Goal: Find specific page/section: Find specific page/section

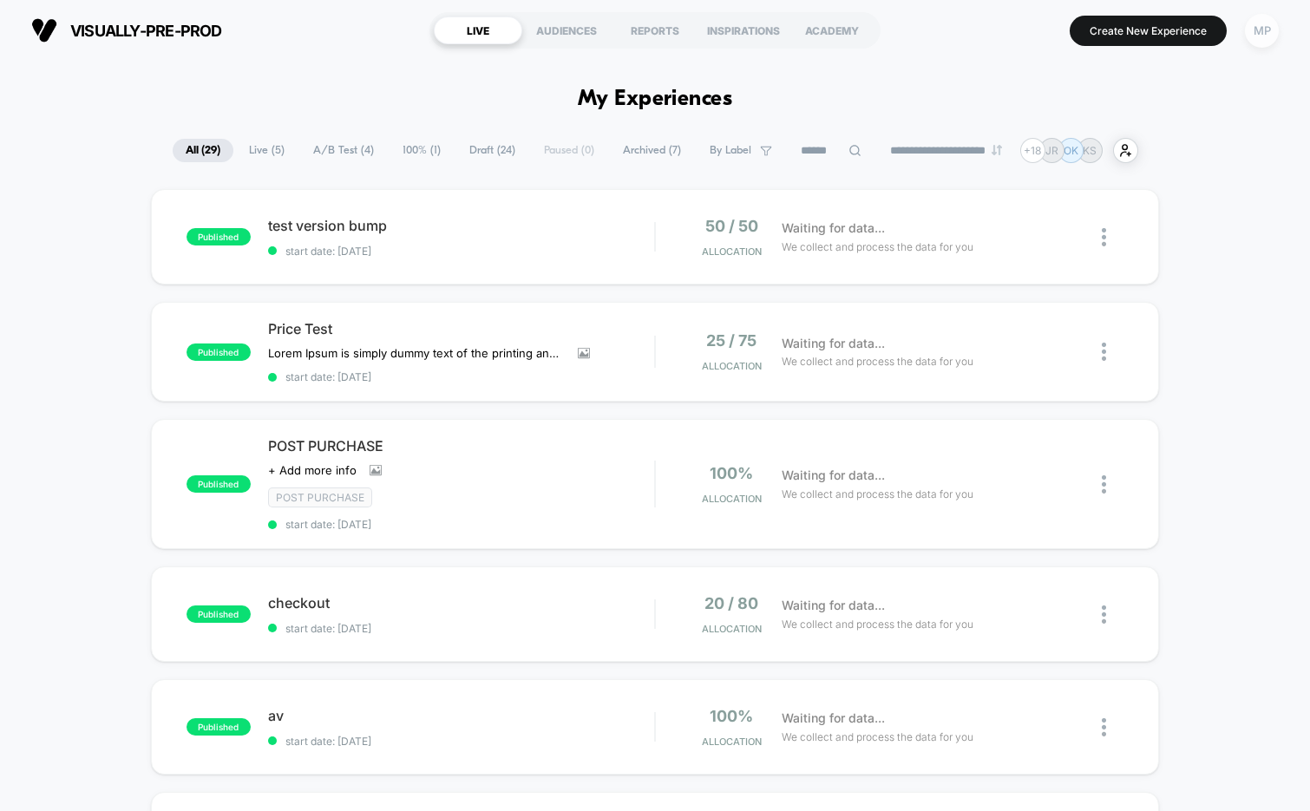
click at [1265, 31] on div "MP" at bounding box center [1262, 31] width 34 height 34
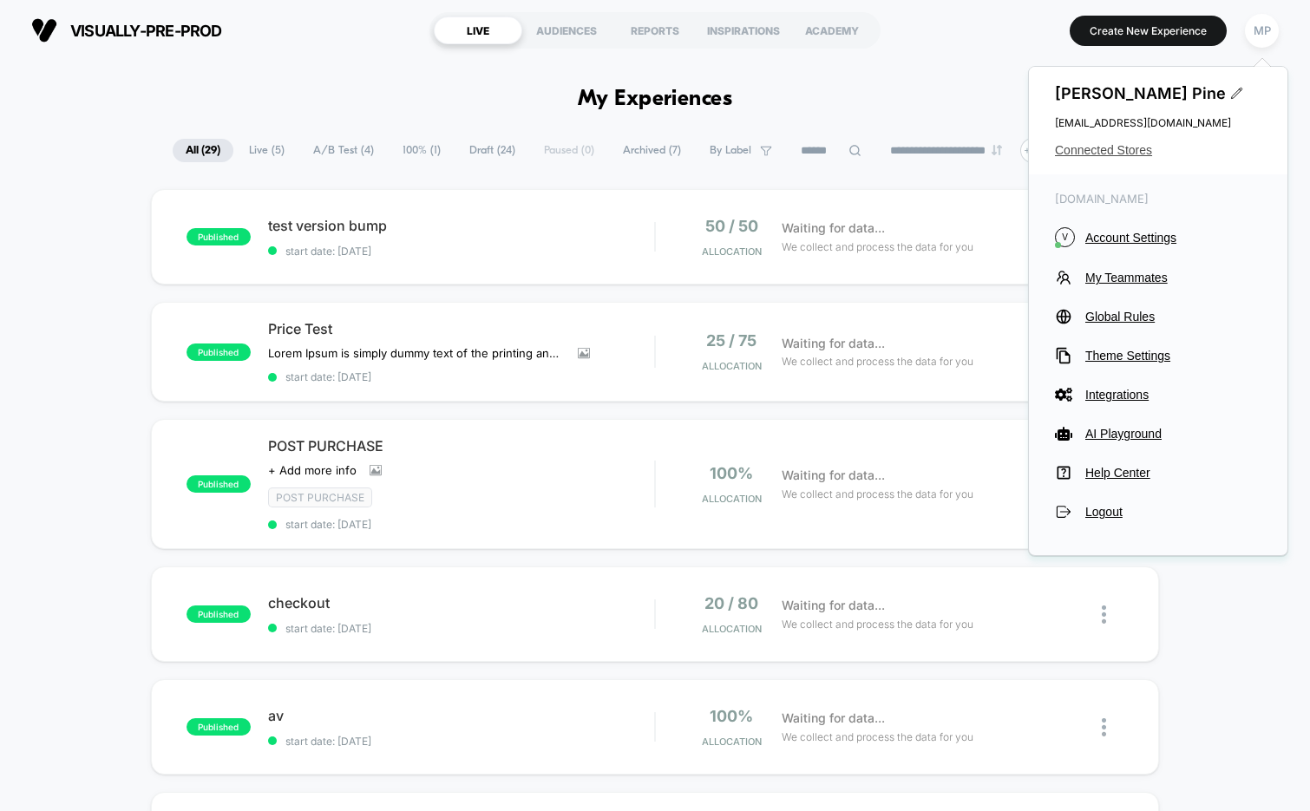
click at [1106, 148] on span "Connected Stores" at bounding box center [1158, 150] width 207 height 14
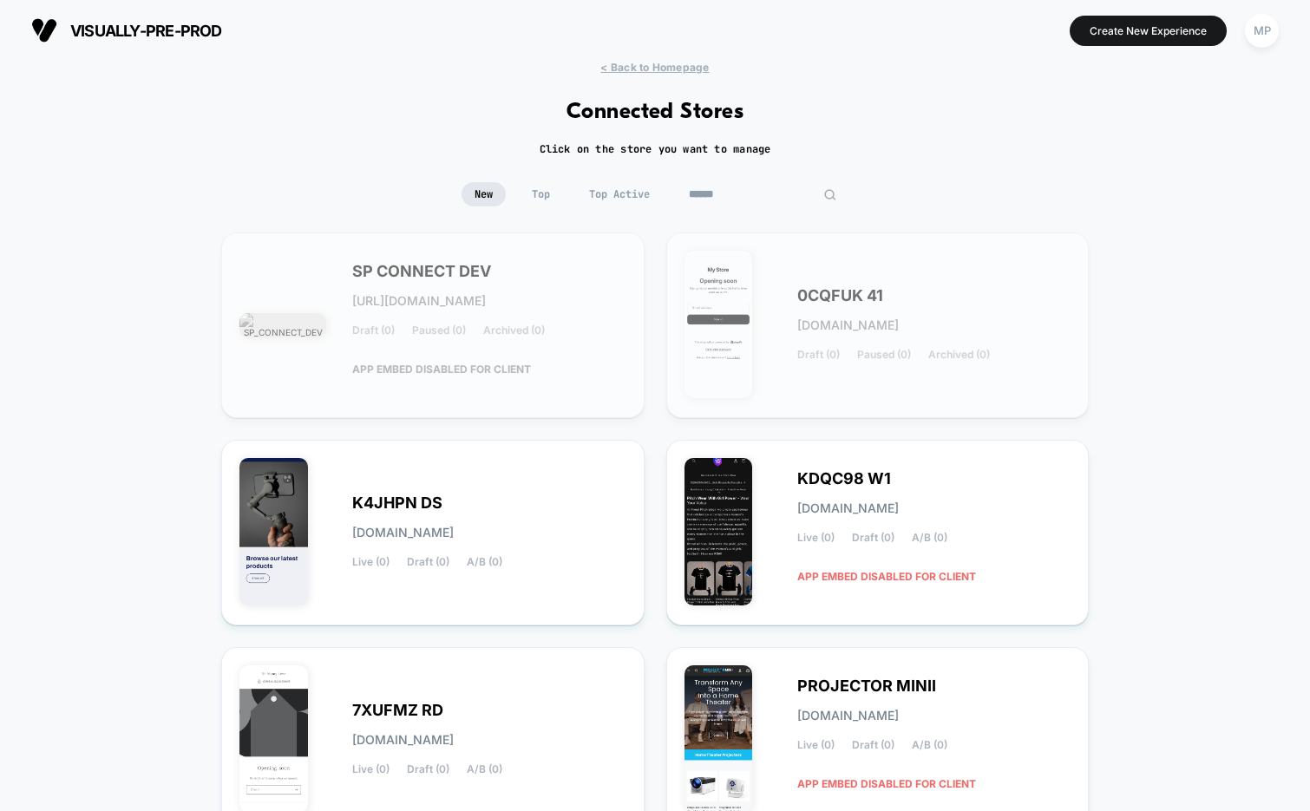
click at [749, 191] on input at bounding box center [763, 194] width 174 height 24
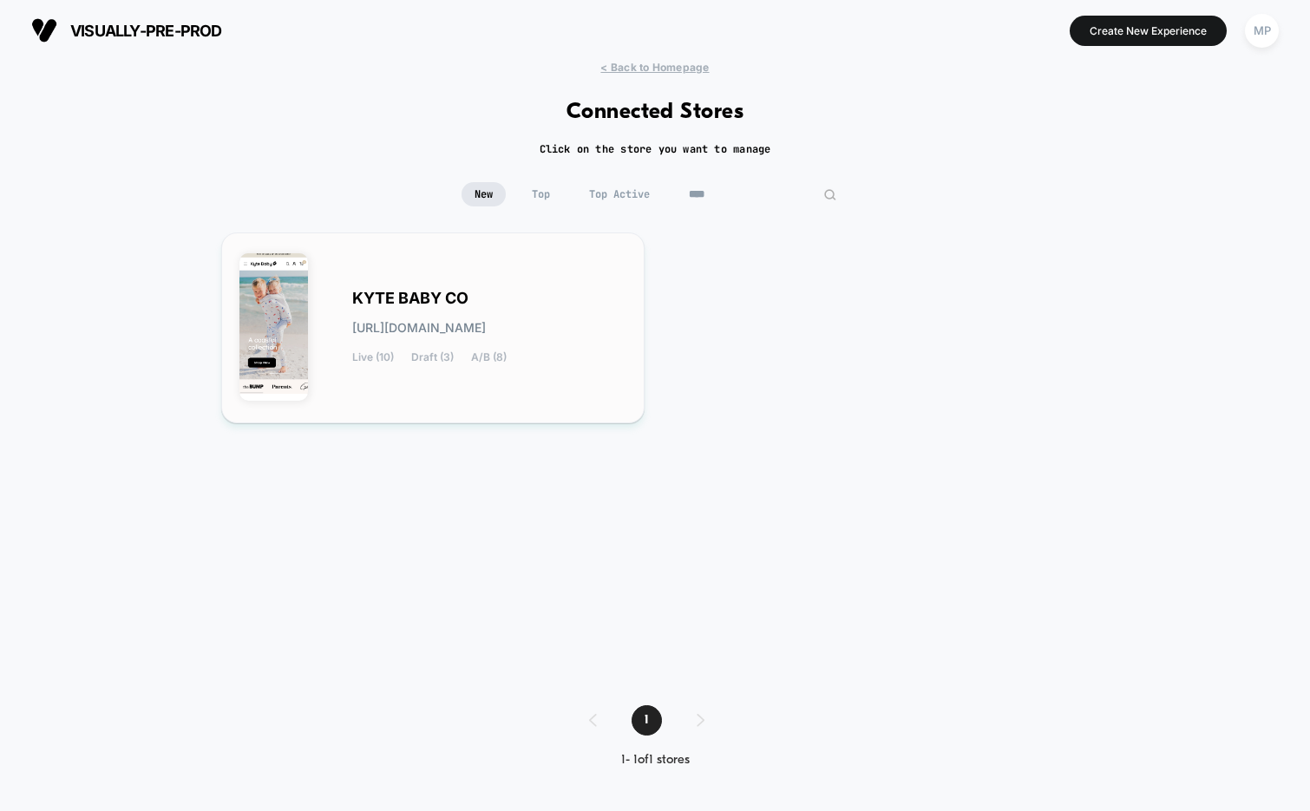
type input "****"
click at [370, 286] on div "KYTE BABY CO kyte-baby_co.myshopify.com Live (10) Draft (3) A/B (8)" at bounding box center [433, 328] width 387 height 154
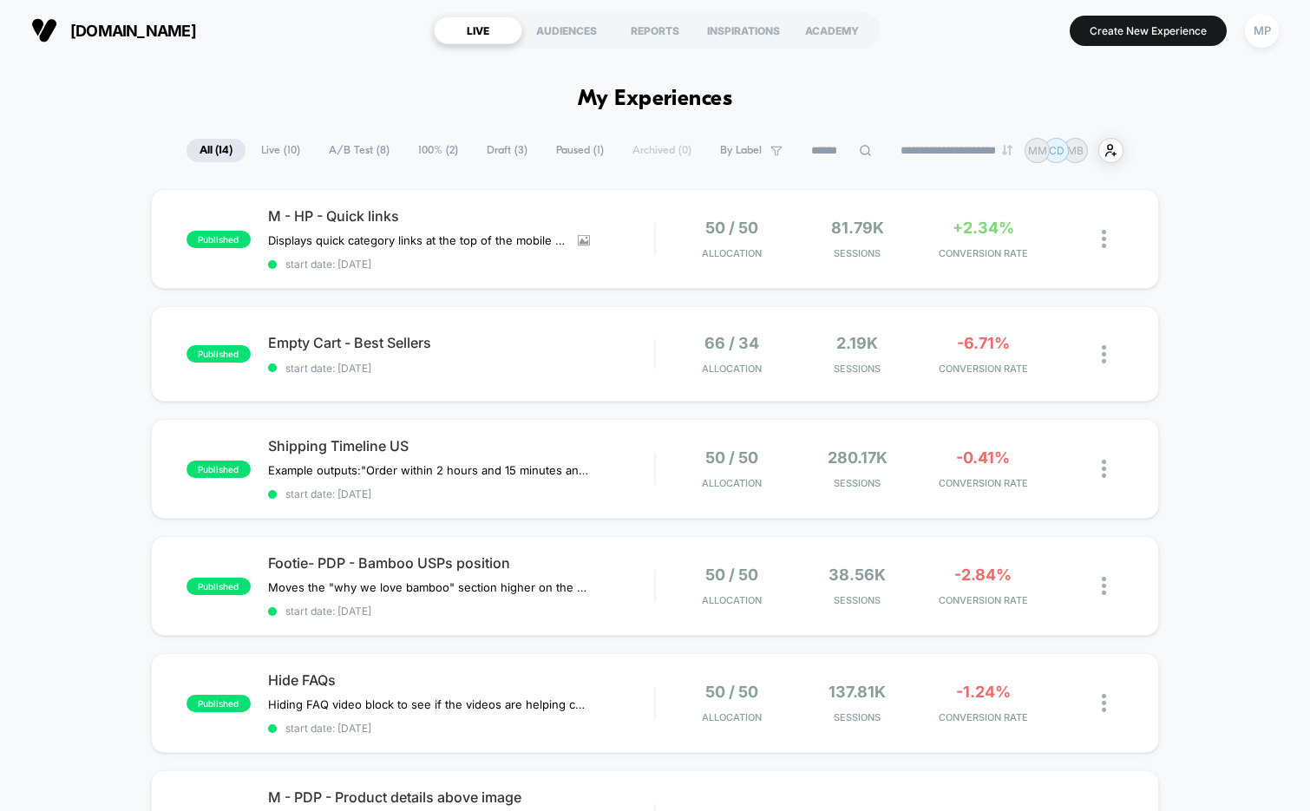
click at [436, 154] on span "100% ( 2 )" at bounding box center [438, 150] width 66 height 23
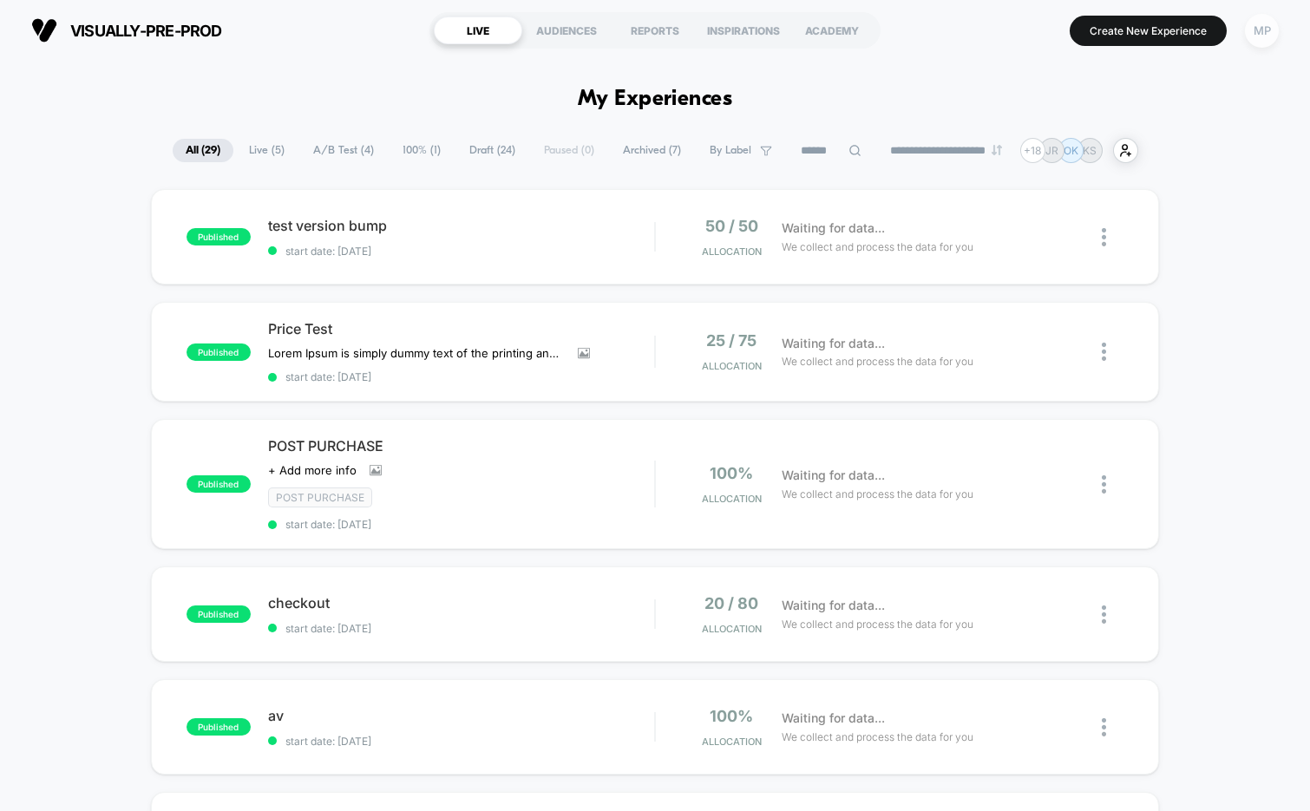
click at [1265, 31] on div "MP" at bounding box center [1262, 31] width 34 height 34
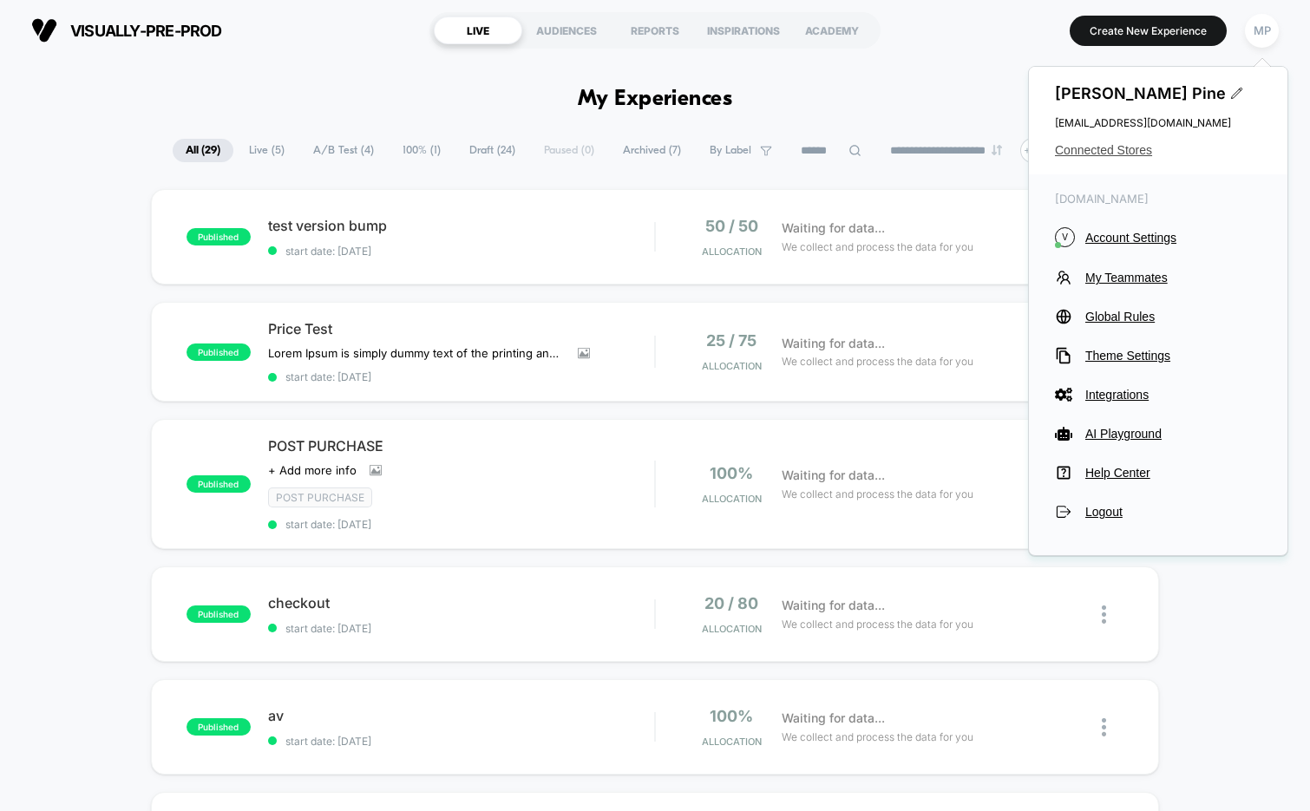
click at [1093, 148] on span "Connected Stores" at bounding box center [1158, 150] width 207 height 14
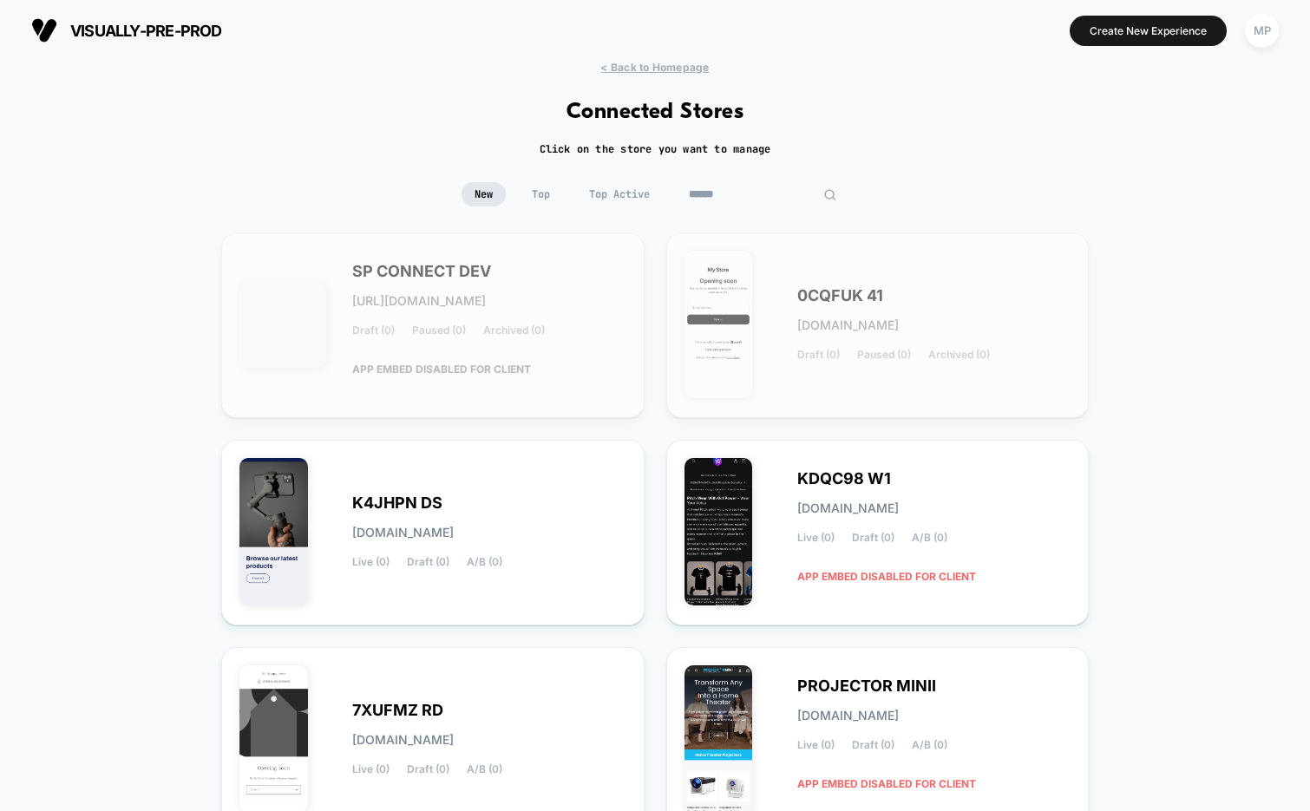
click at [742, 183] on input at bounding box center [763, 194] width 174 height 24
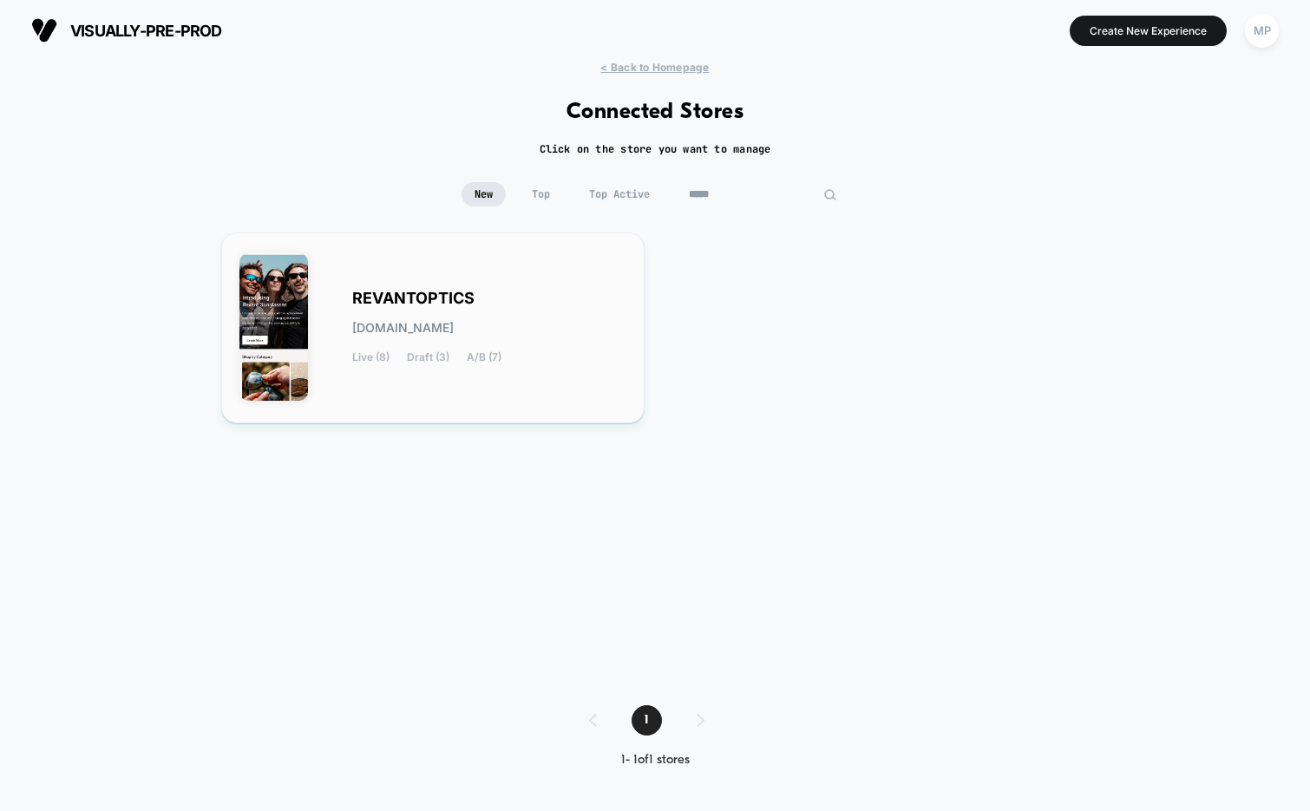
type input "*****"
click at [362, 293] on span "REVANTOPTICS" at bounding box center [413, 298] width 122 height 12
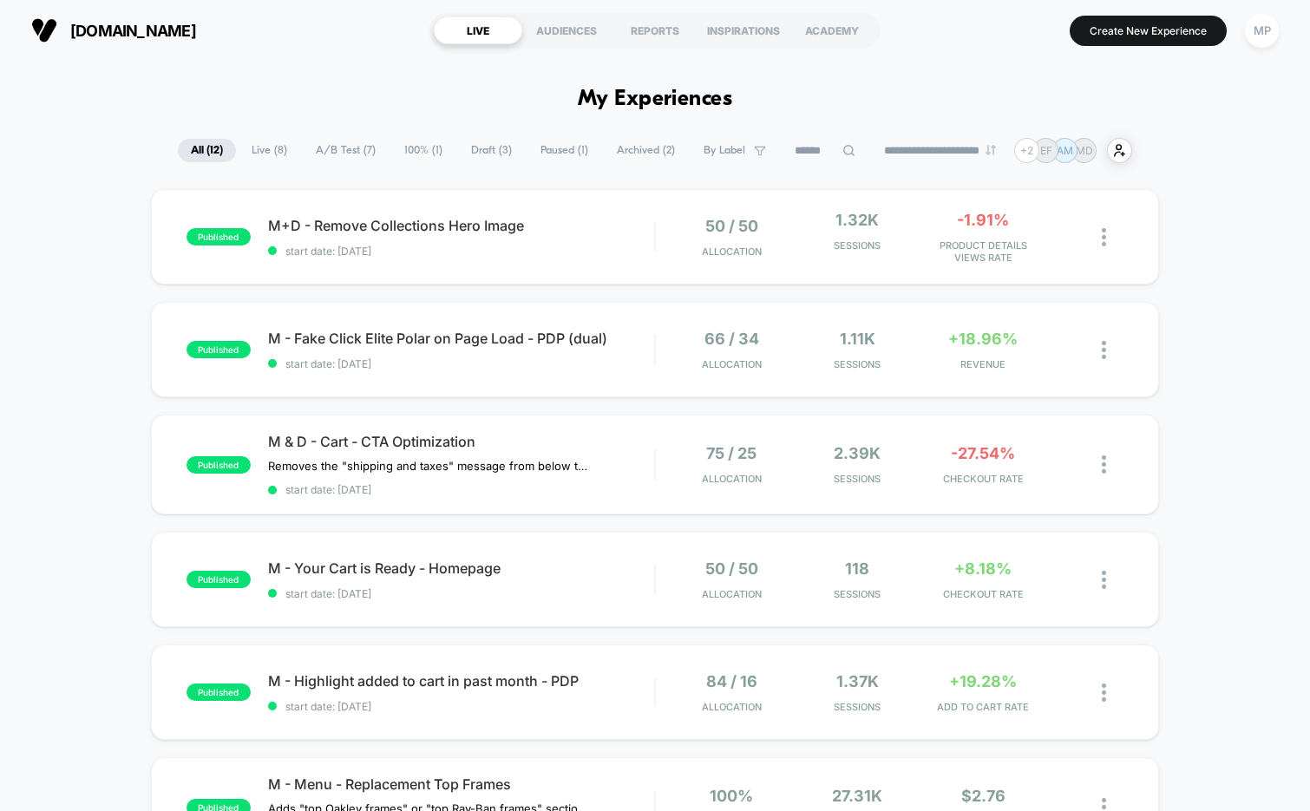
click at [403, 154] on span "100% ( 1 )" at bounding box center [423, 150] width 64 height 23
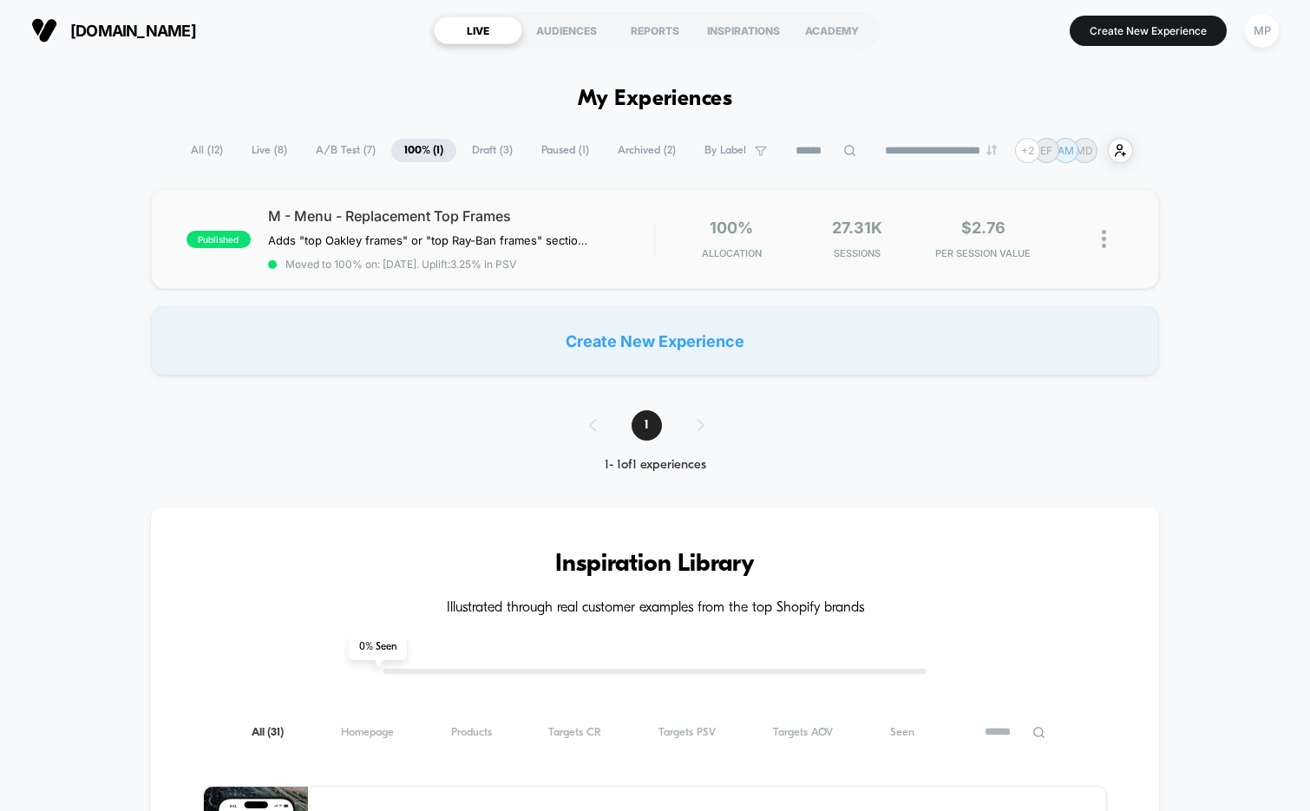
click at [569, 272] on div "published M - Menu - Replacement Top Frames Adds "top Oakley frames" or "top Ra…" at bounding box center [655, 239] width 1009 height 100
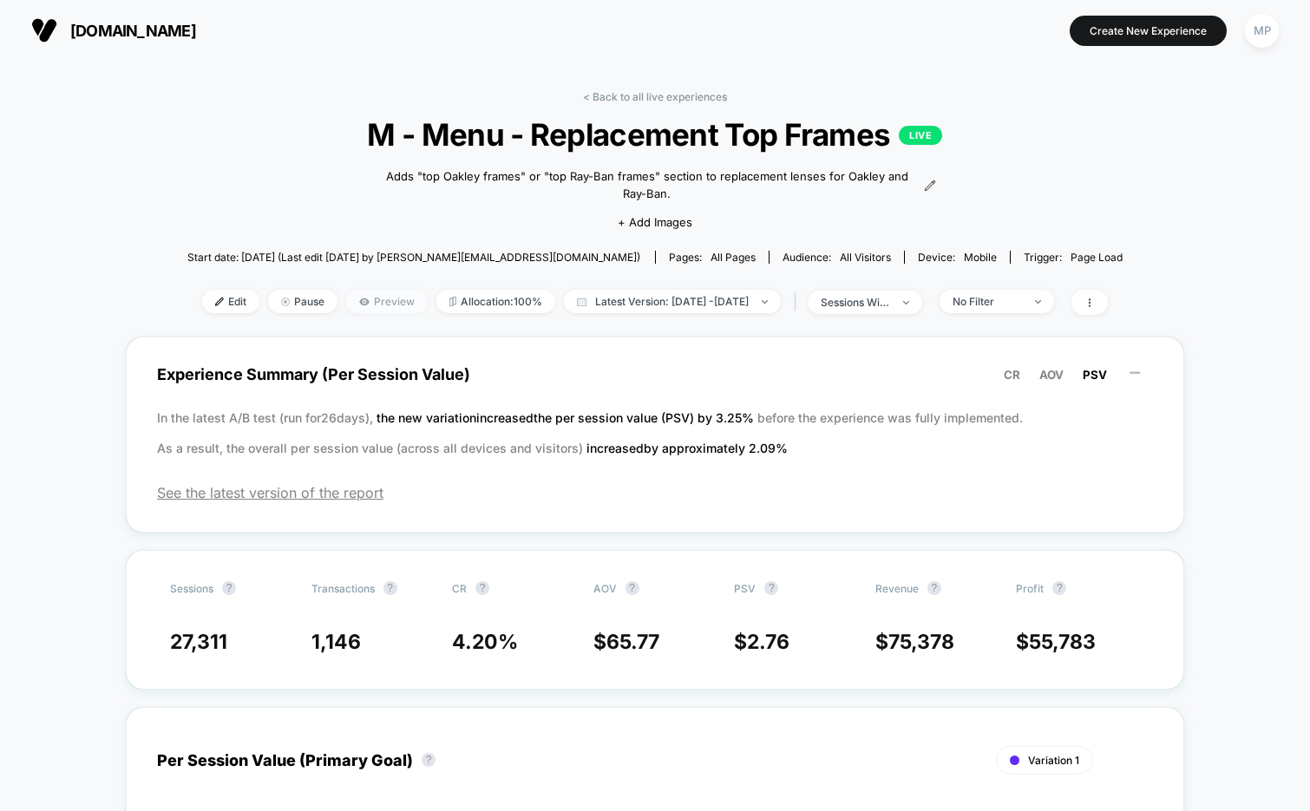
click at [354, 299] on span "Preview" at bounding box center [387, 301] width 82 height 23
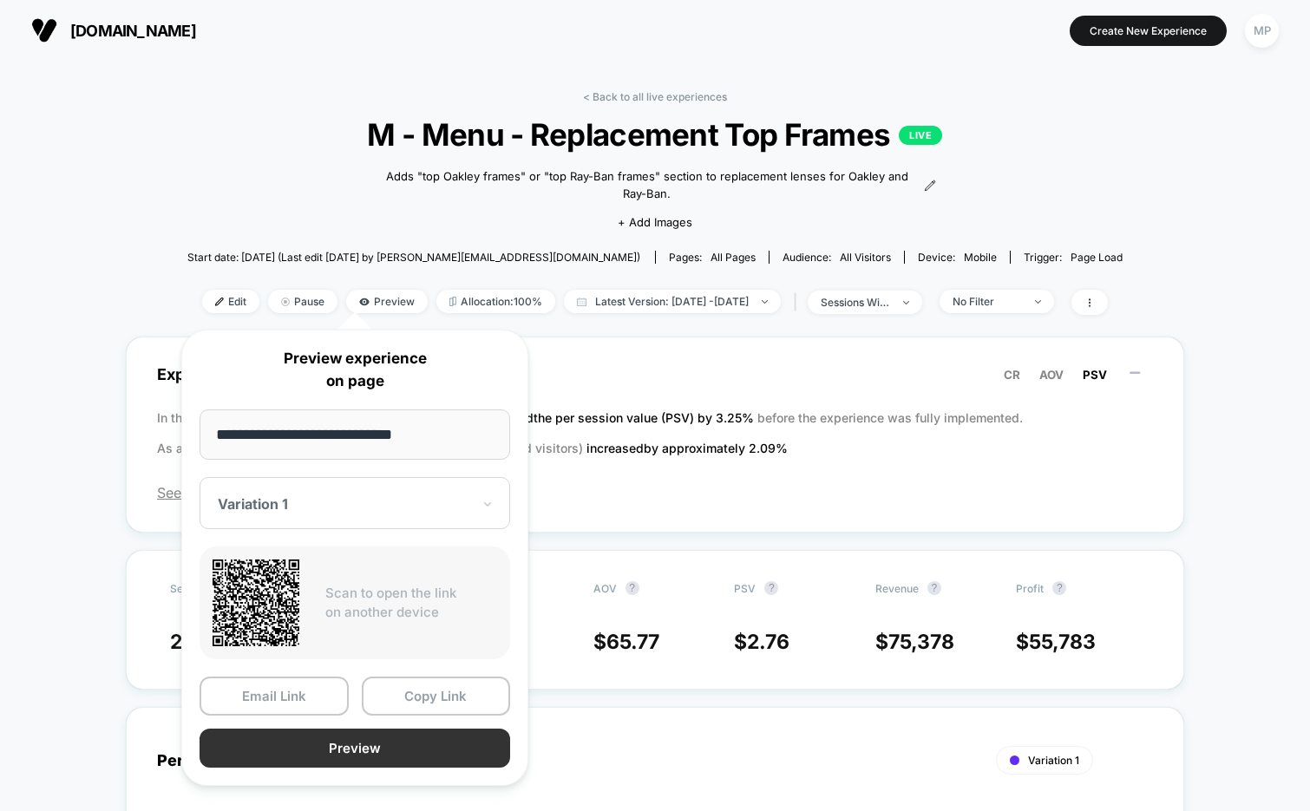
click at [310, 748] on button "Preview" at bounding box center [355, 748] width 311 height 39
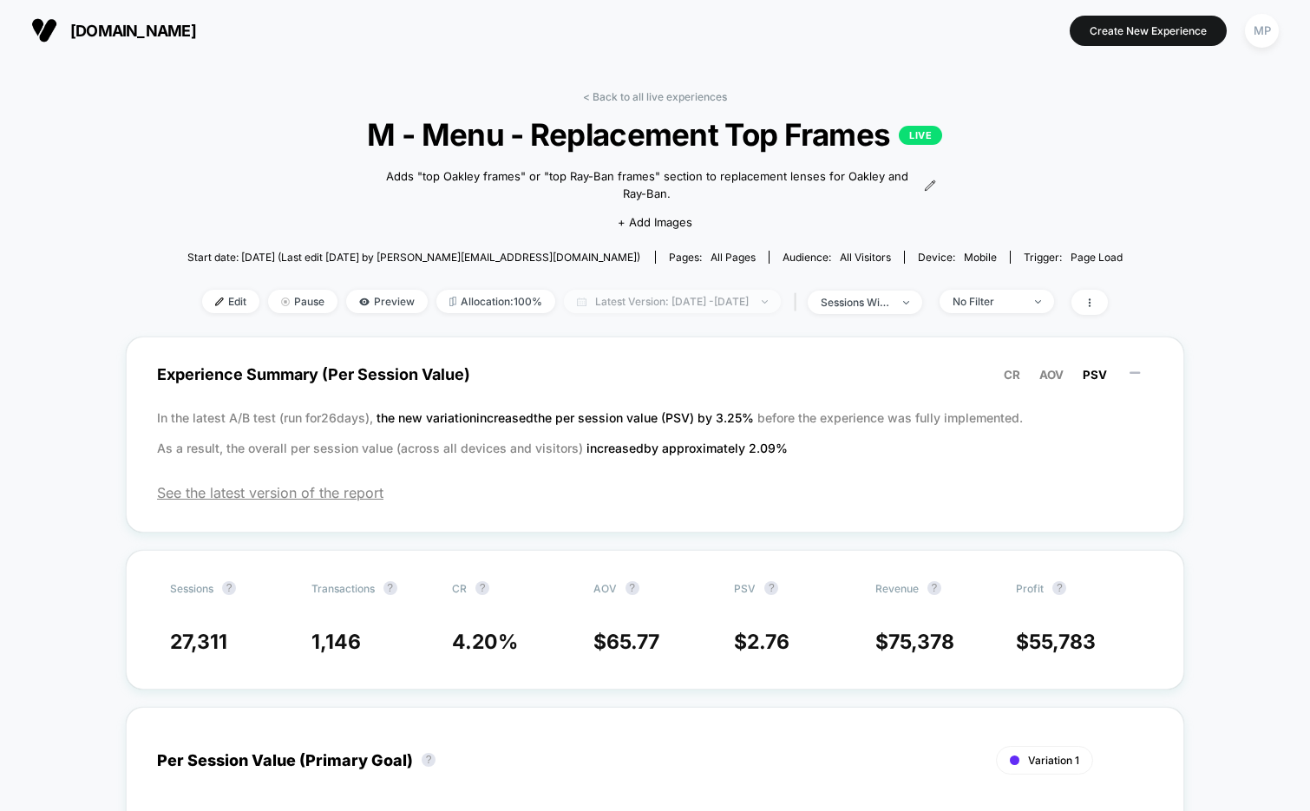
click at [674, 306] on span "Latest Version: [DATE] - [DATE]" at bounding box center [672, 301] width 217 height 23
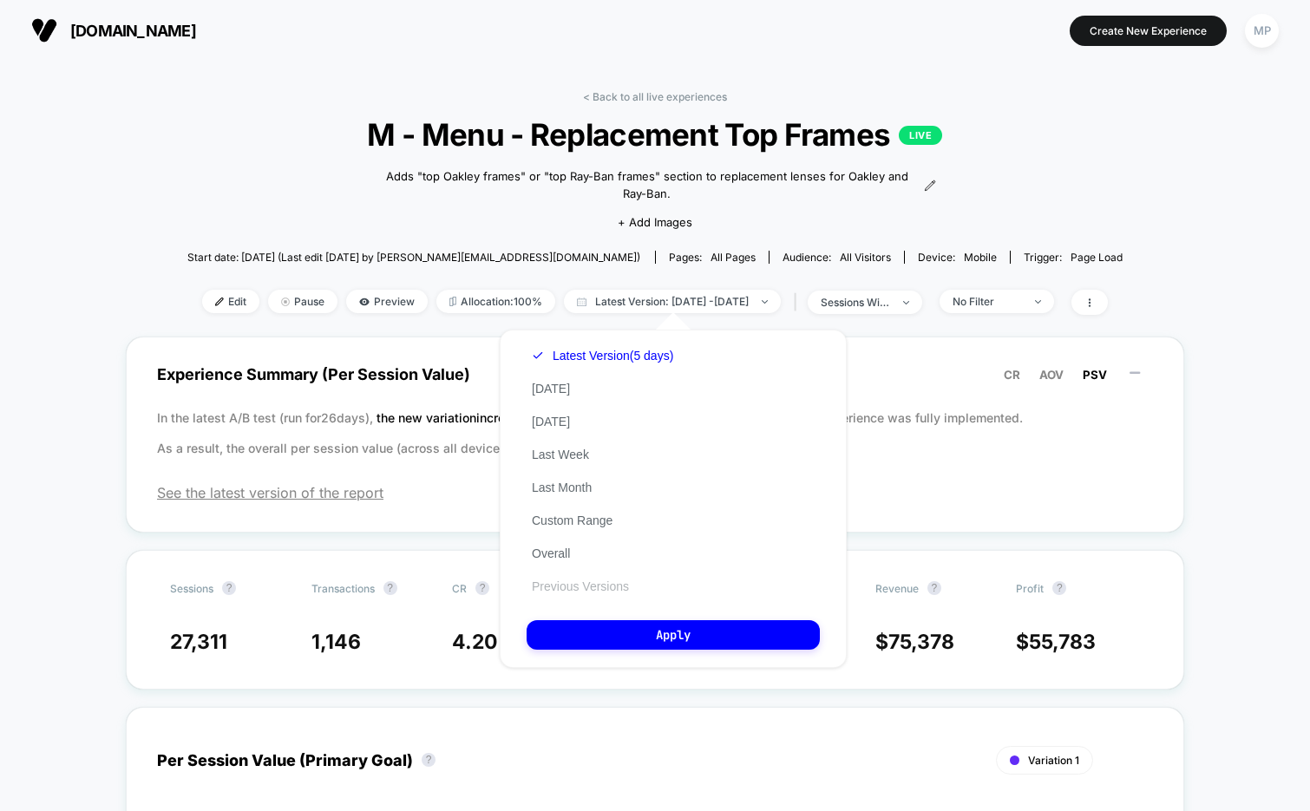
click at [584, 581] on button "Previous Versions" at bounding box center [581, 587] width 108 height 16
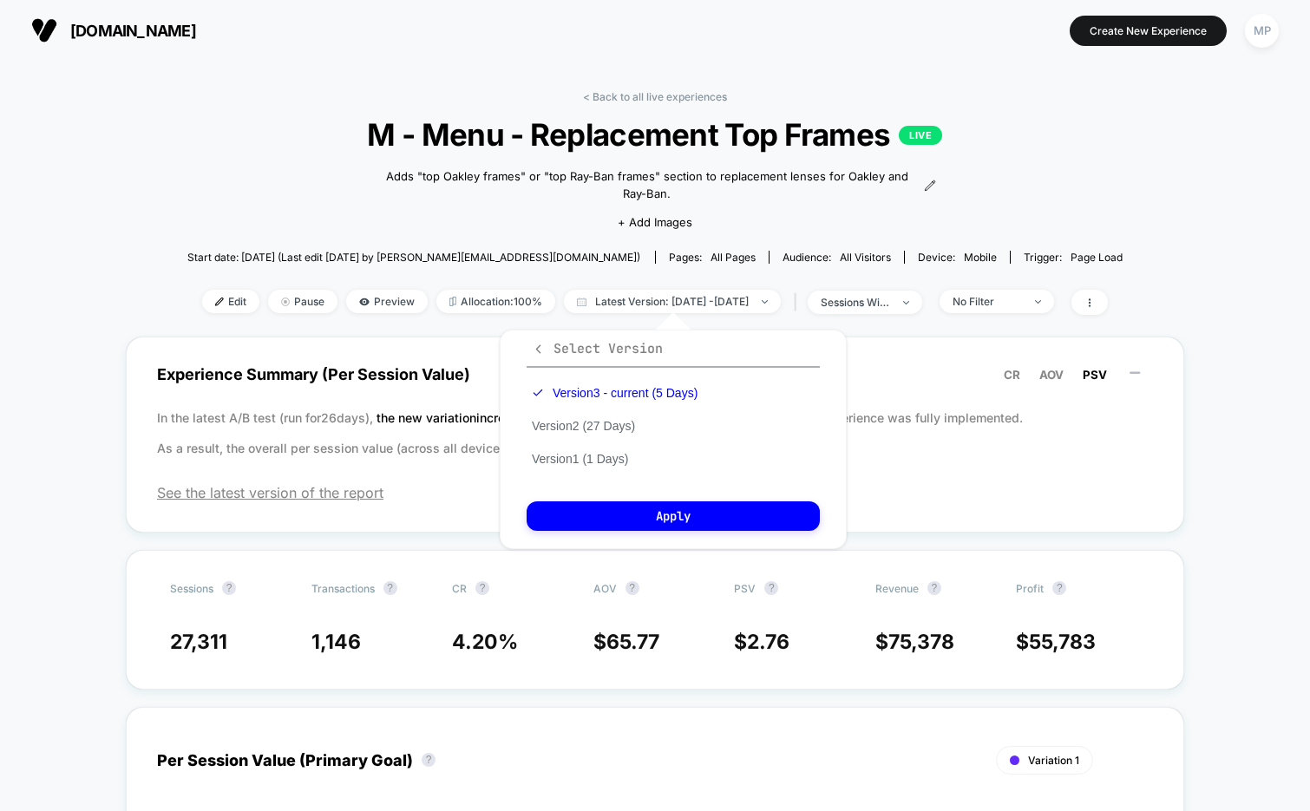
click at [538, 344] on icon "button" at bounding box center [538, 349] width 13 height 13
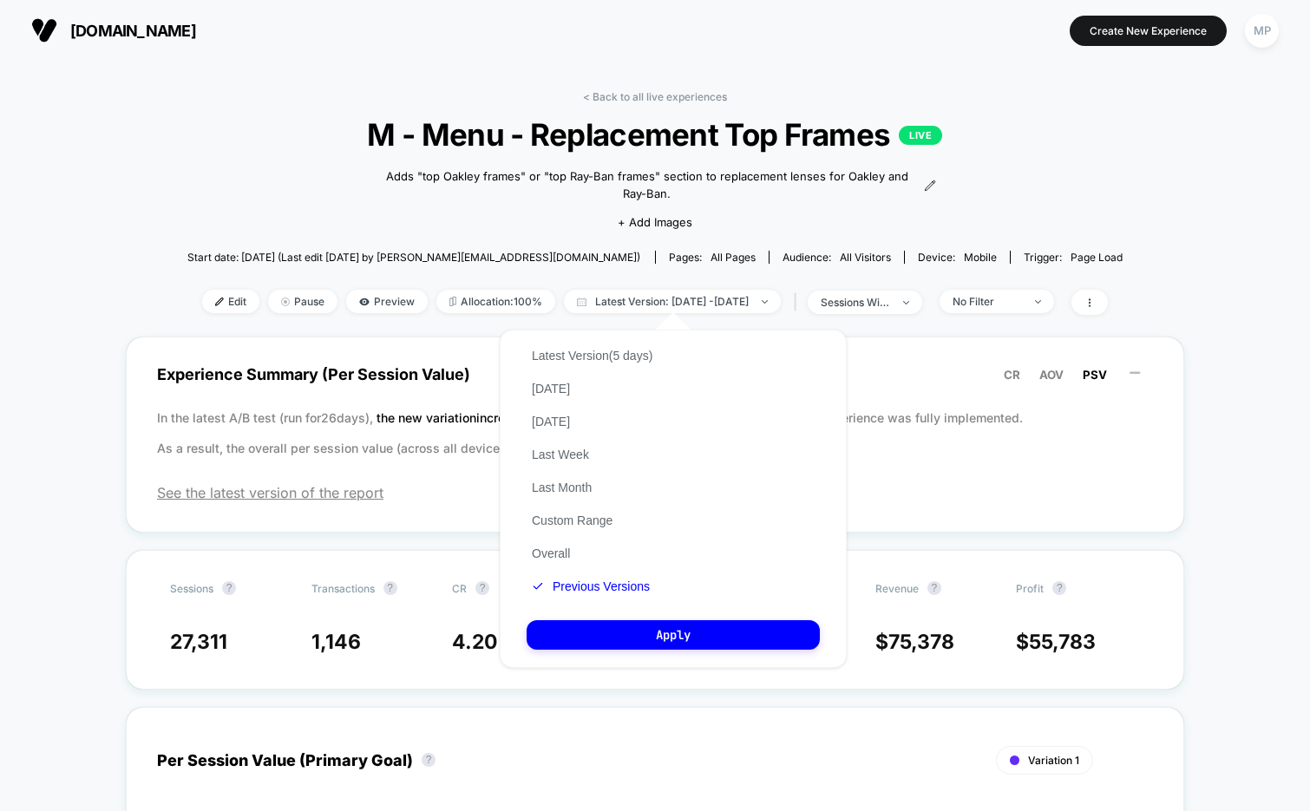
click at [1051, 204] on div "< Back to all live experiences M - Menu - Replacement Top Frames LIVE Adds "top…" at bounding box center [655, 213] width 936 height 246
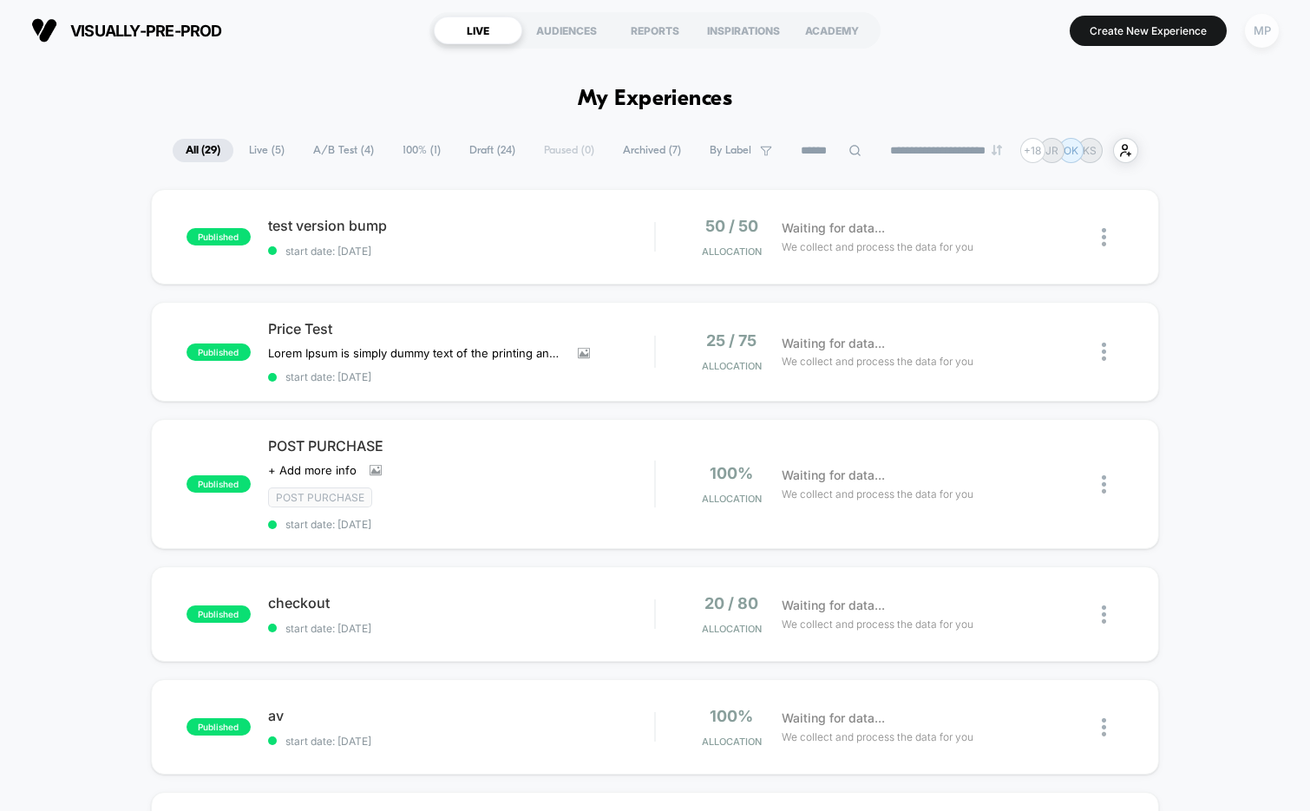
click at [1262, 39] on div "MP" at bounding box center [1262, 31] width 34 height 34
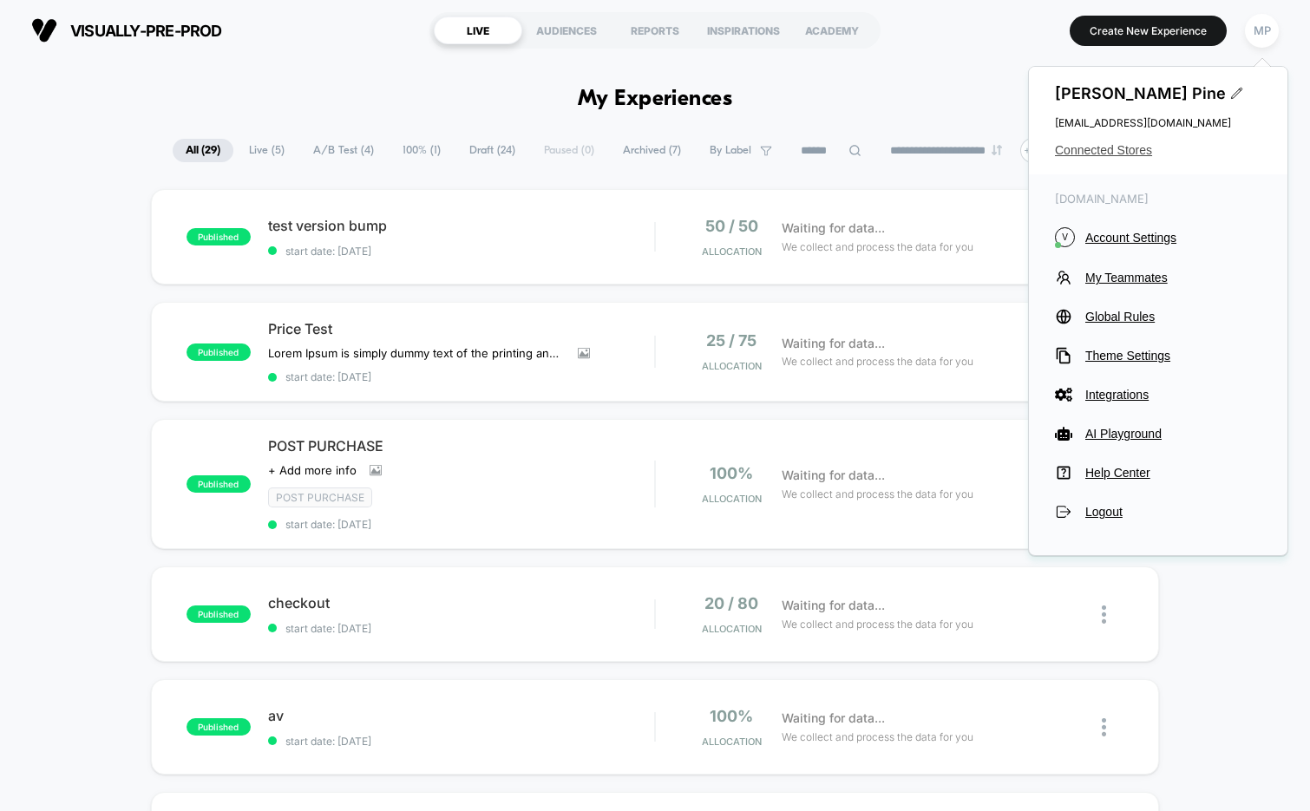
click at [1120, 150] on span "Connected Stores" at bounding box center [1158, 150] width 207 height 14
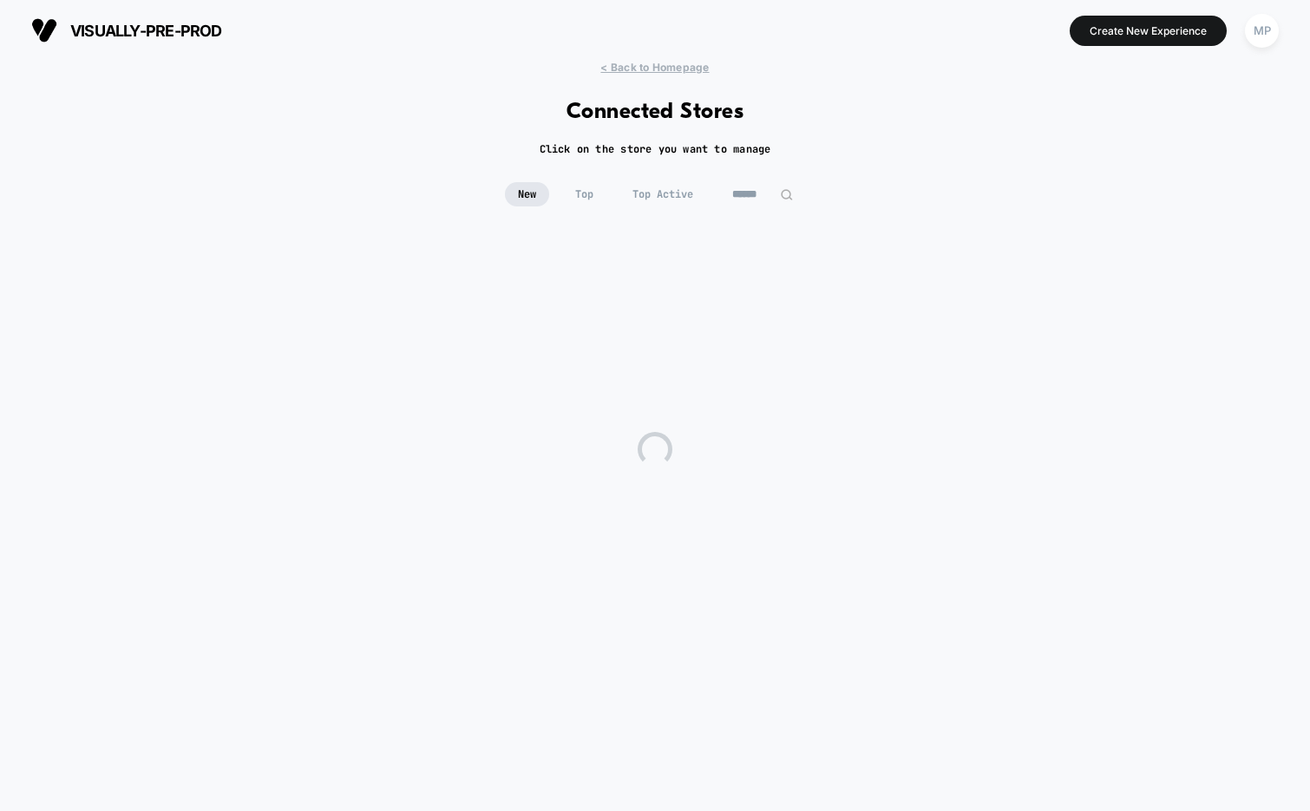
click at [755, 190] on input at bounding box center [762, 194] width 87 height 24
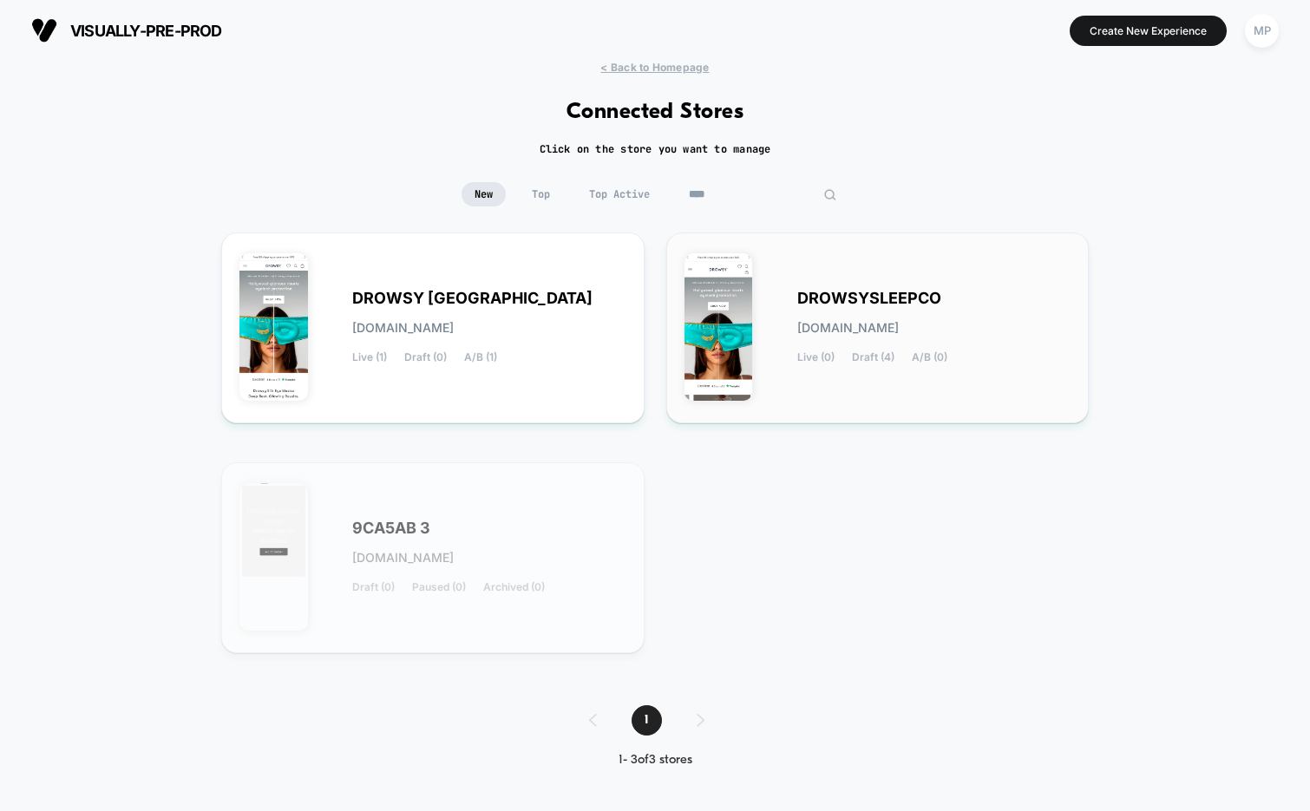
type input "****"
click at [829, 292] on span "DROWSYSLEEPCO" at bounding box center [869, 298] width 144 height 12
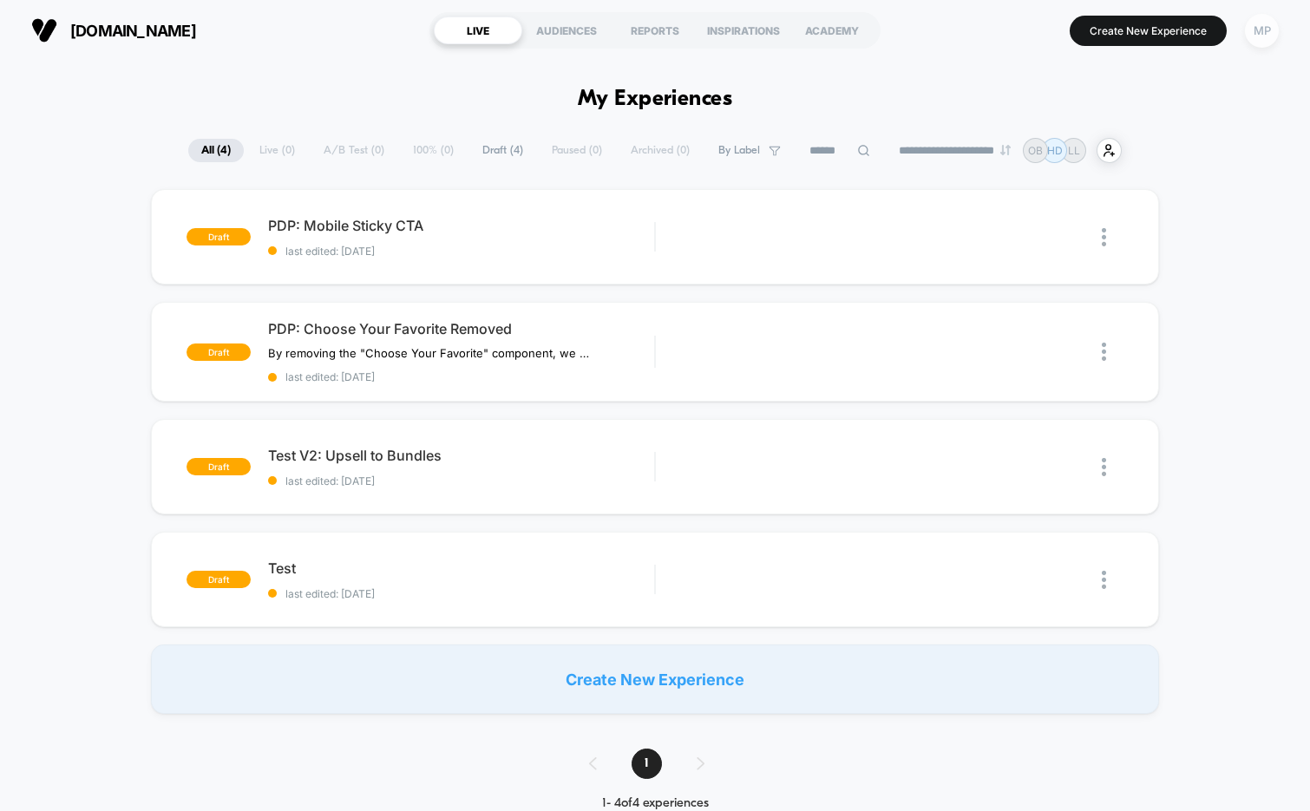
click at [1265, 28] on div "MP" at bounding box center [1262, 31] width 34 height 34
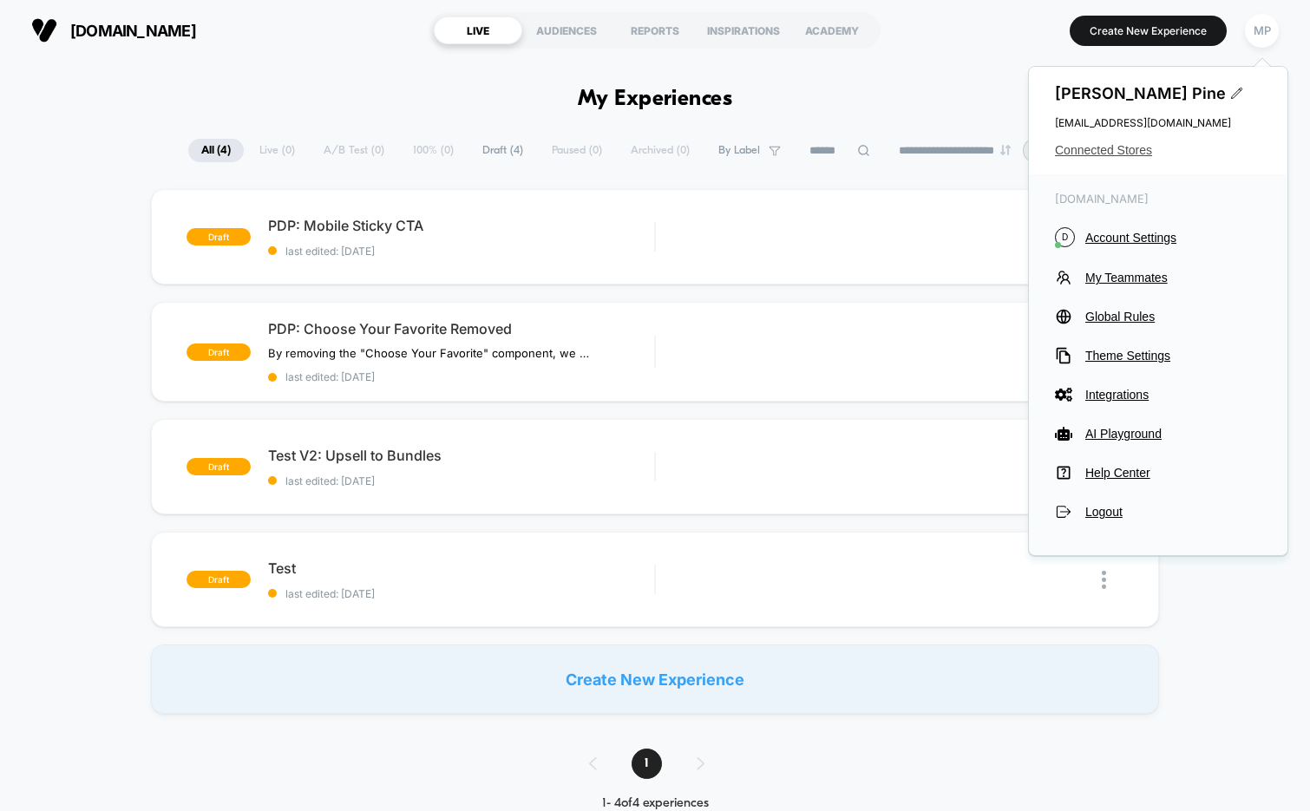
click at [1130, 148] on span "Connected Stores" at bounding box center [1158, 150] width 207 height 14
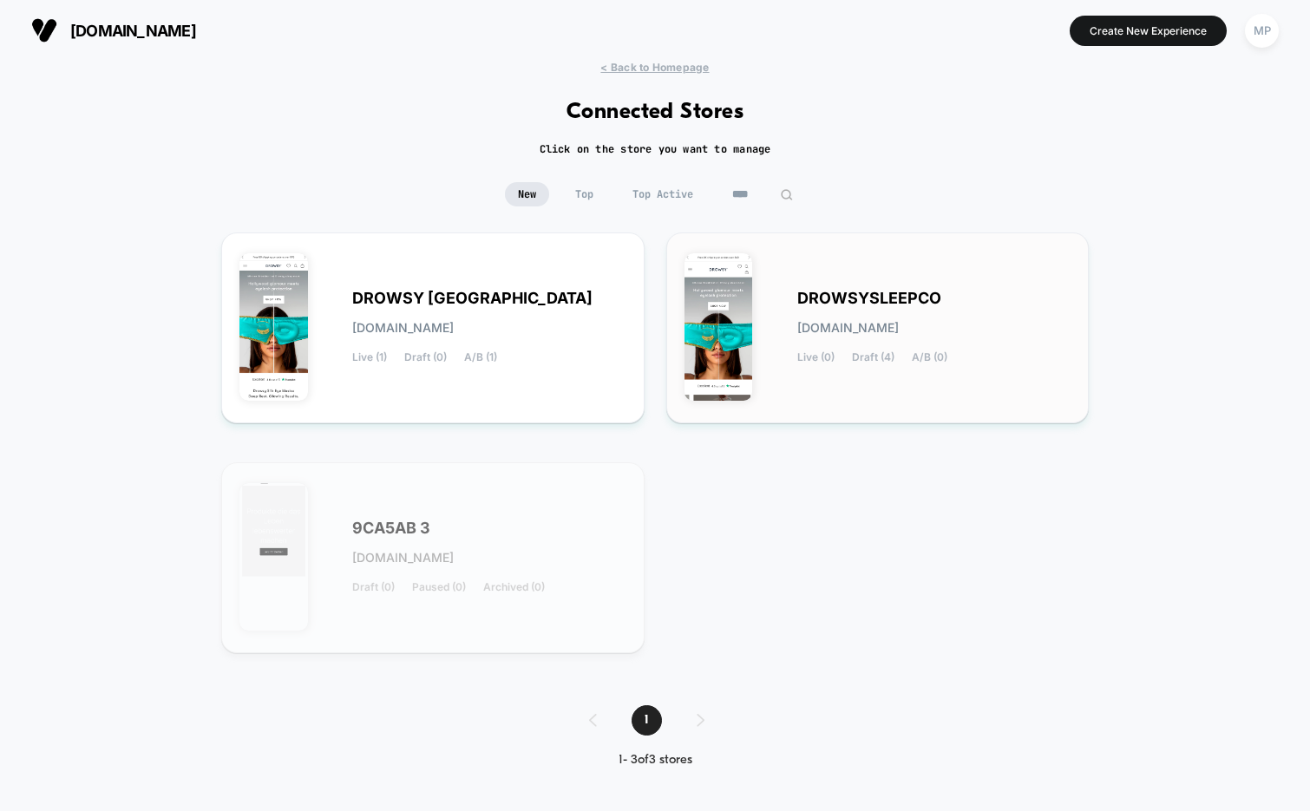
click at [832, 303] on span "DROWSYSLEEPCO" at bounding box center [869, 298] width 144 height 12
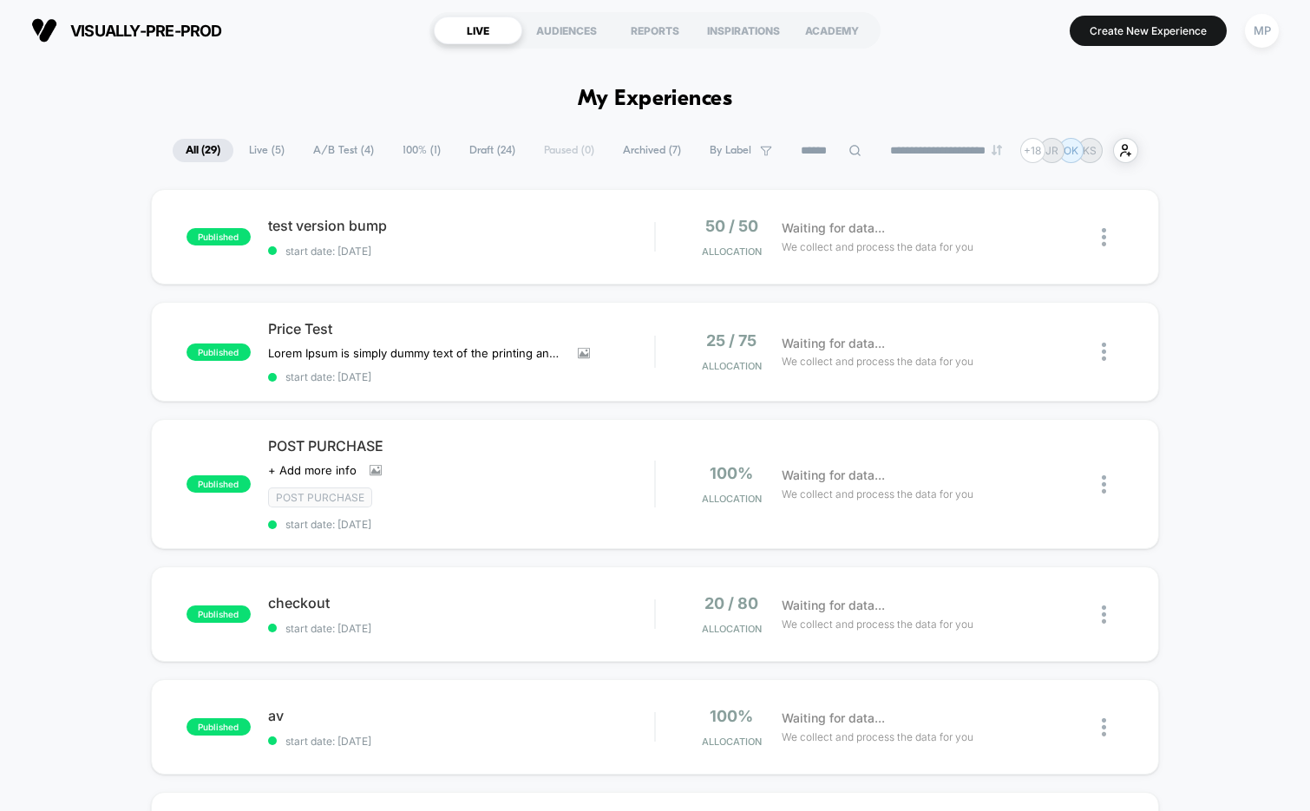
click at [1249, 44] on button "MP" at bounding box center [1262, 31] width 44 height 36
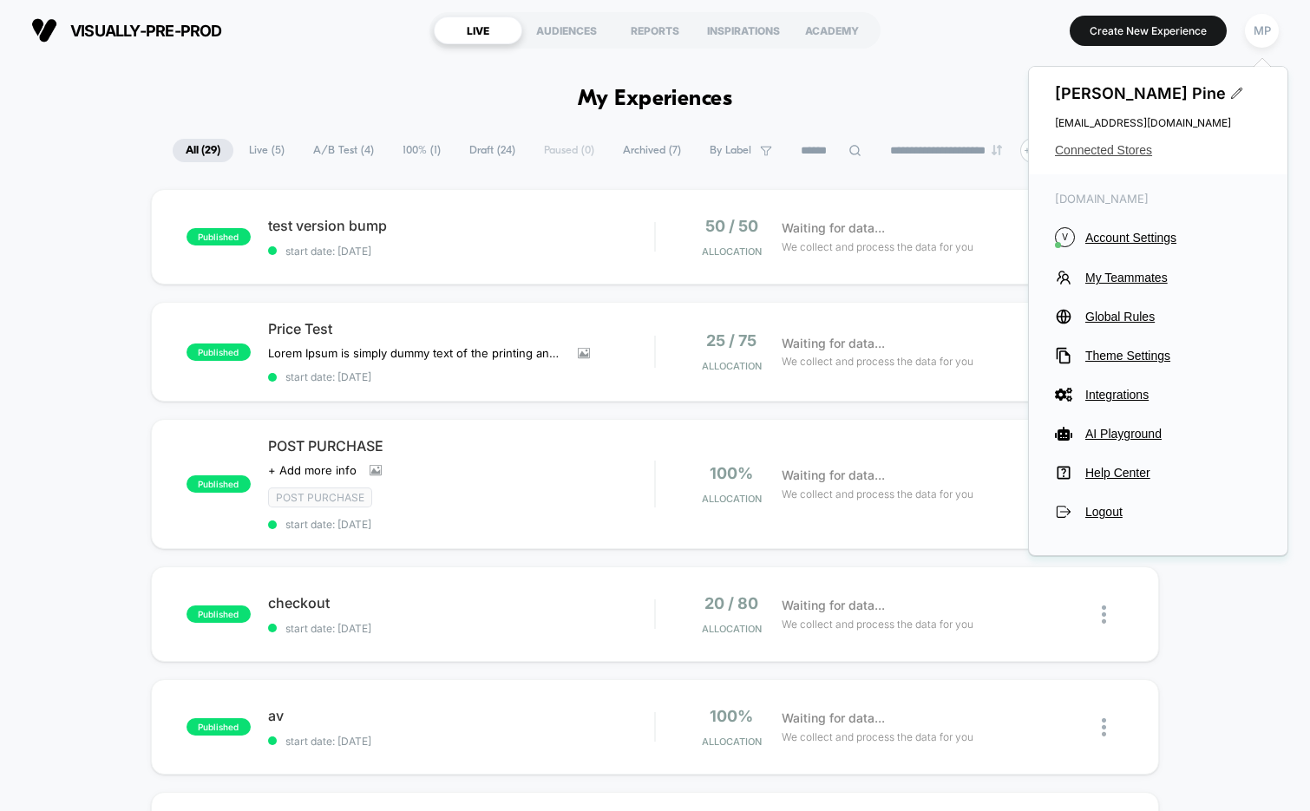
click at [1104, 143] on span "Connected Stores" at bounding box center [1158, 150] width 207 height 14
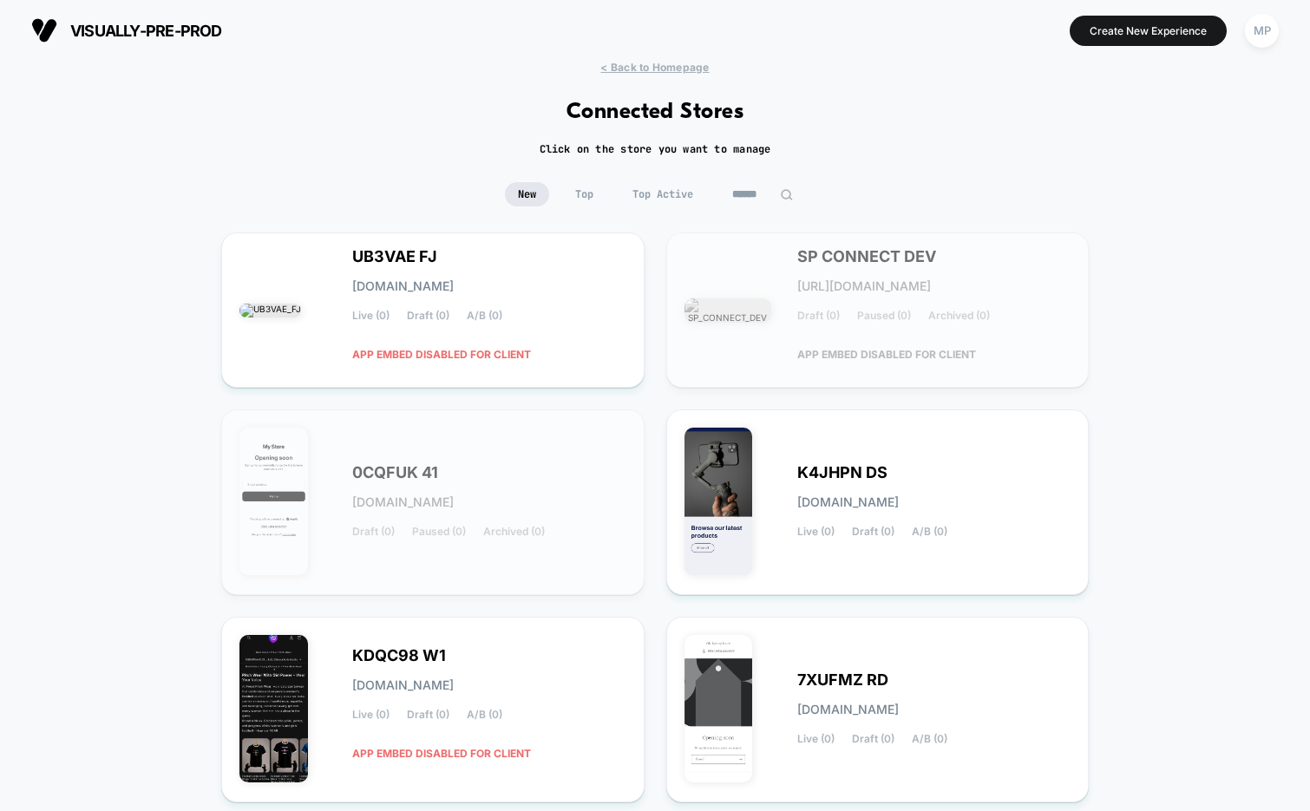
click at [753, 198] on input at bounding box center [762, 194] width 87 height 24
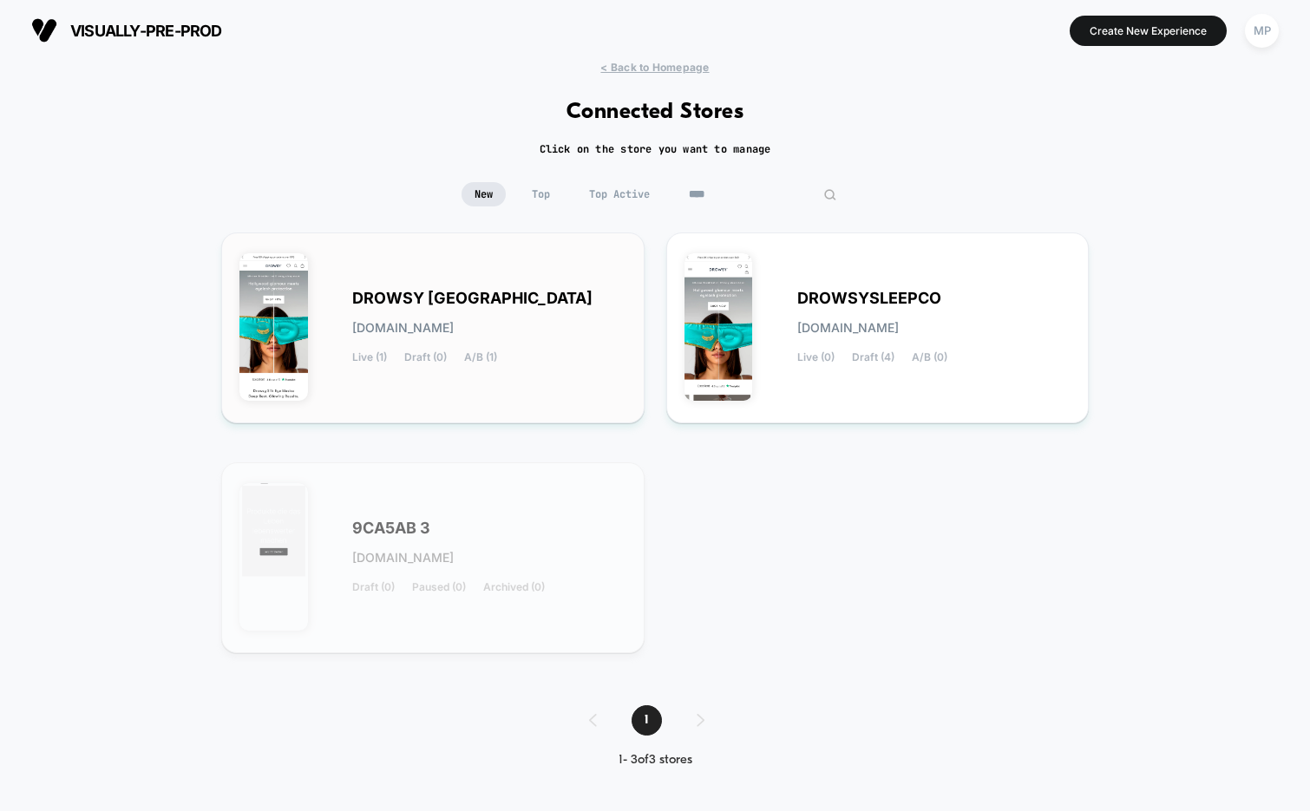
type input "****"
click at [417, 301] on span "DROWSY USA" at bounding box center [472, 298] width 240 height 12
